Goal: Task Accomplishment & Management: Manage account settings

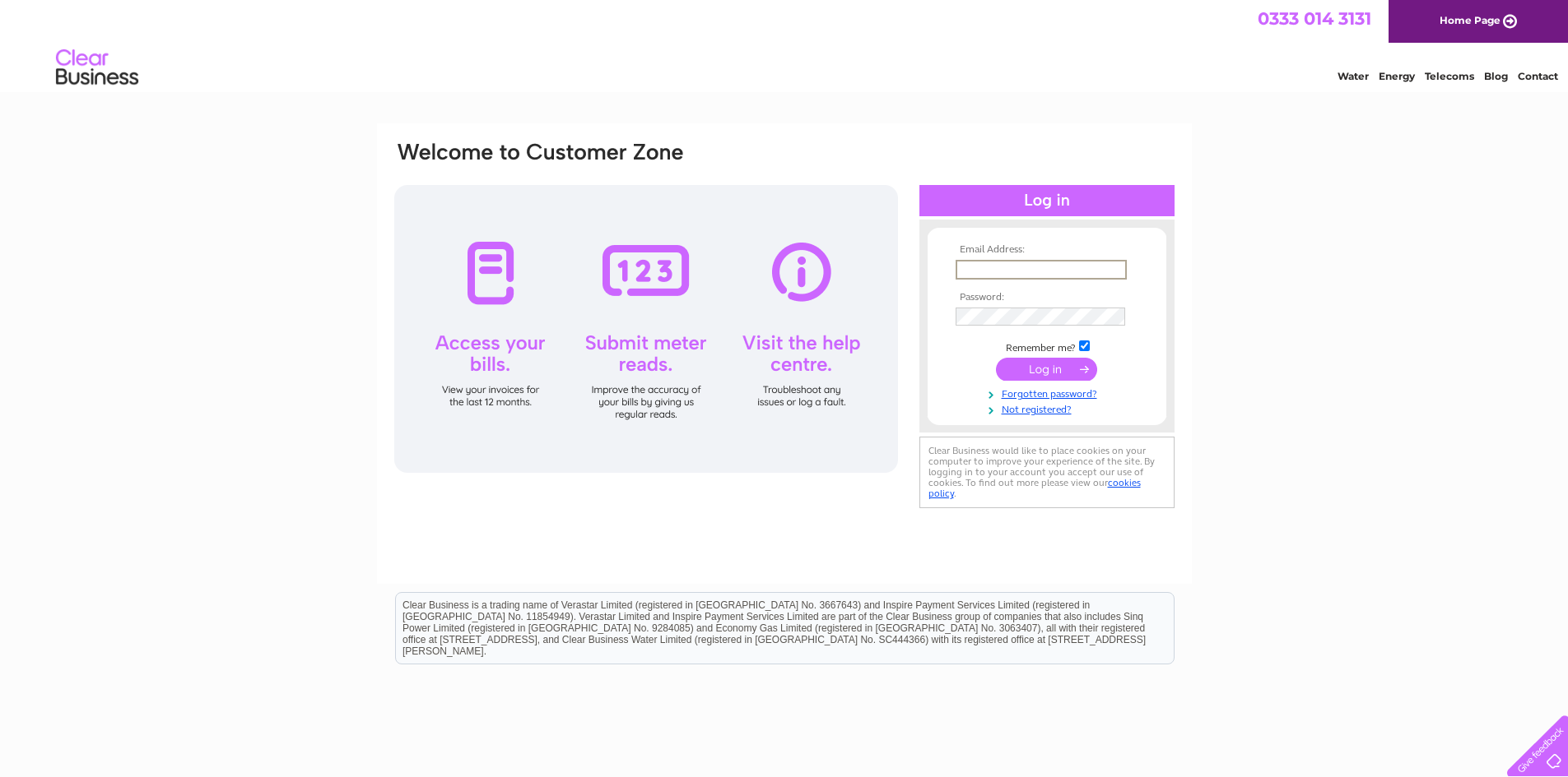
click at [1001, 270] on input "text" at bounding box center [1042, 269] width 171 height 20
type input "crowngroveltd@gmail.com"
click at [1055, 367] on input "submit" at bounding box center [1047, 369] width 101 height 23
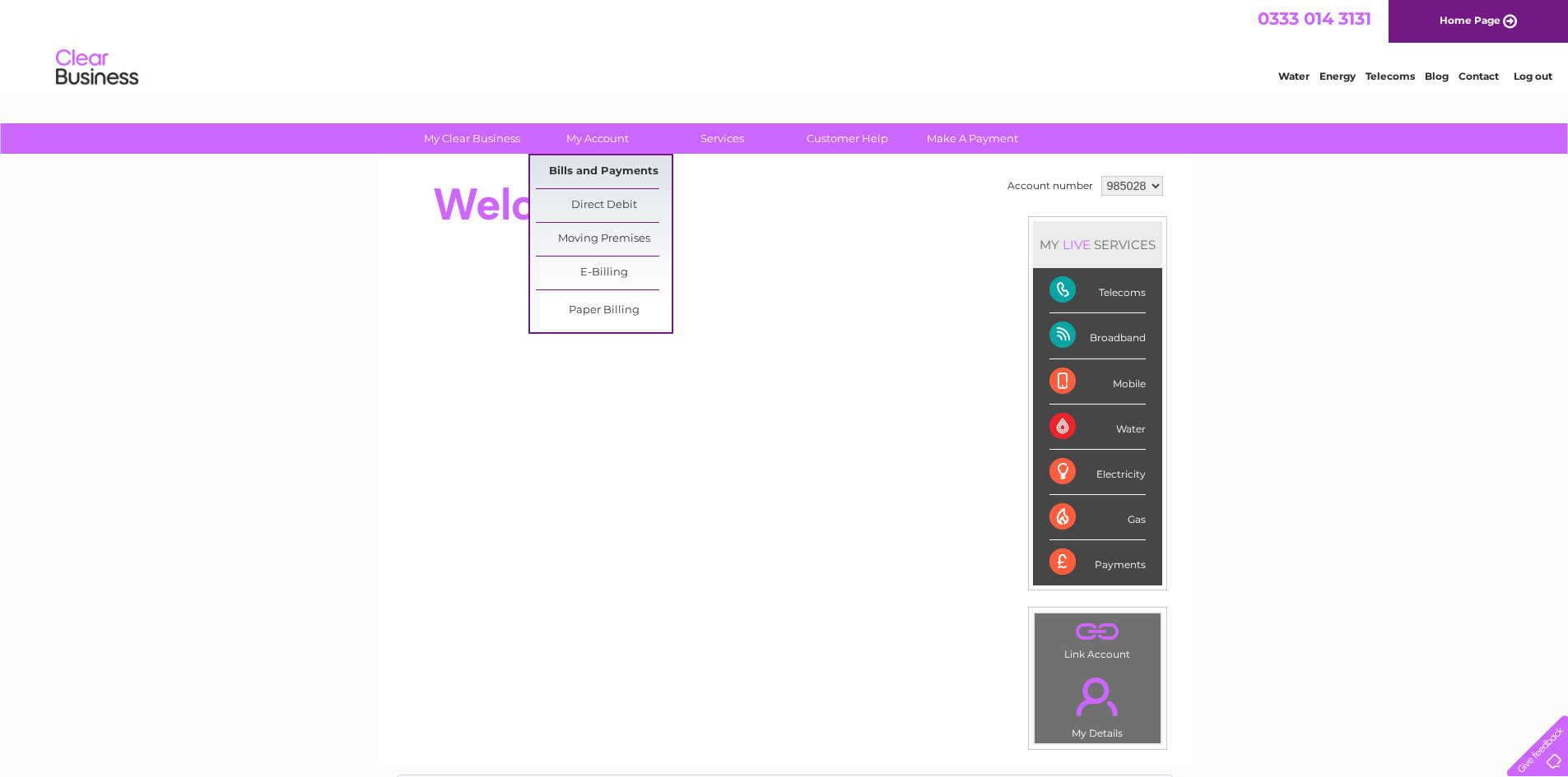
click at [610, 172] on link "Bills and Payments" at bounding box center [603, 172] width 136 height 33
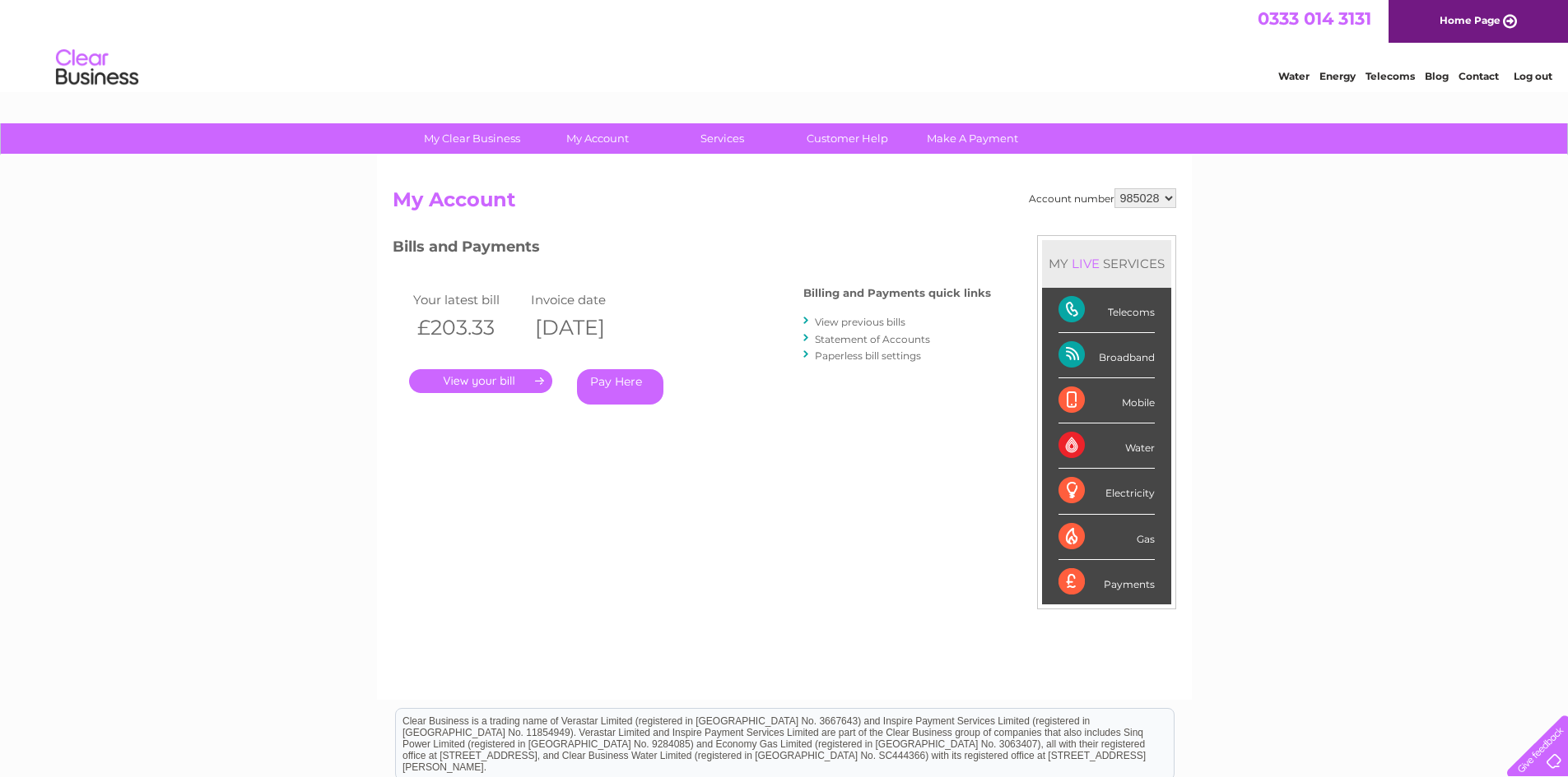
click at [511, 379] on link "." at bounding box center [481, 381] width 143 height 24
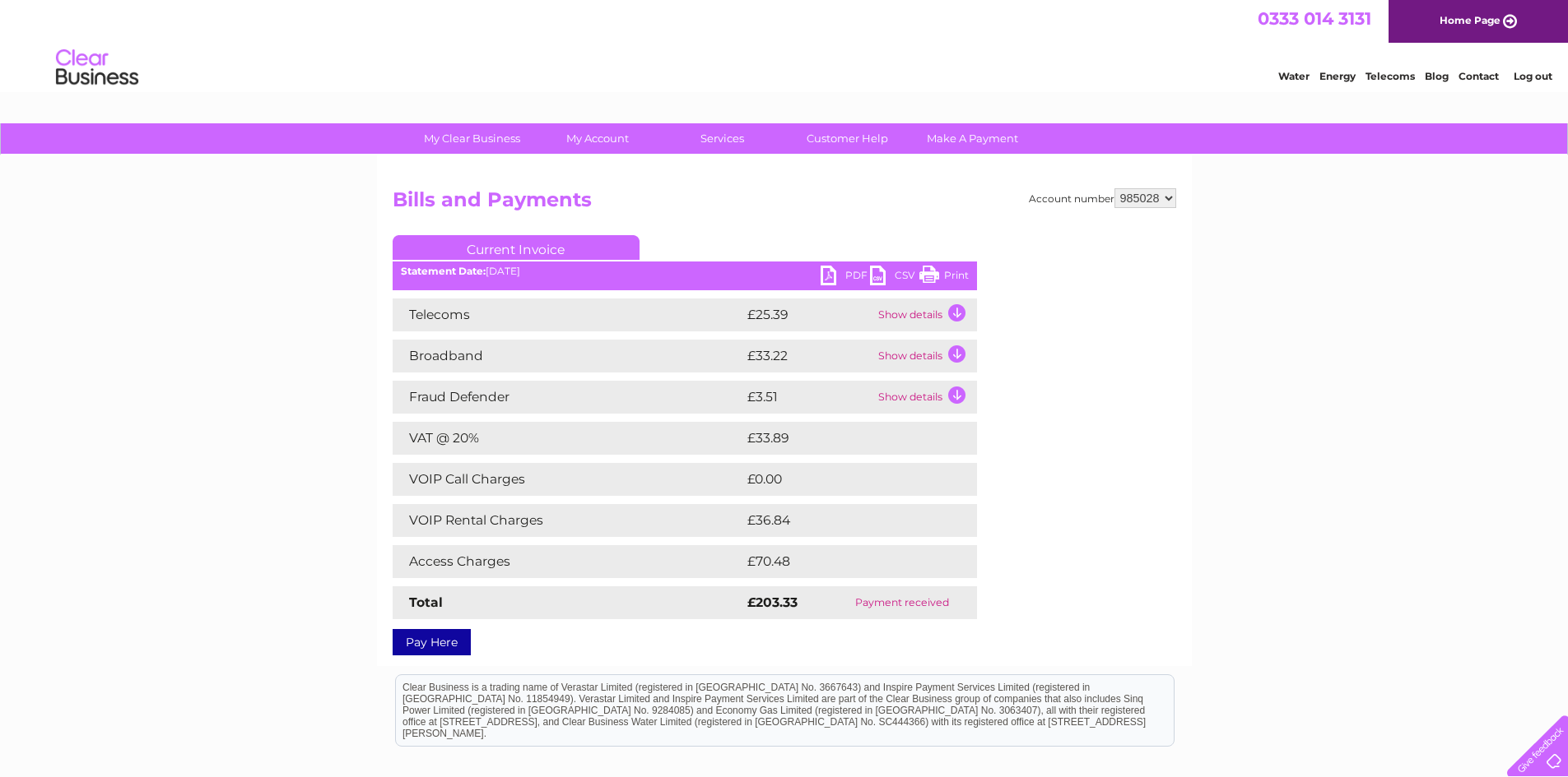
click at [834, 273] on link "PDF" at bounding box center [845, 277] width 49 height 24
click at [1525, 76] on link "Log out" at bounding box center [1533, 76] width 38 height 12
